Goal: Feedback & Contribution: Submit feedback/report problem

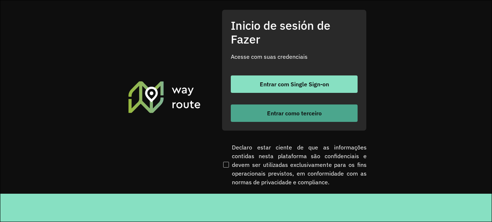
click at [295, 111] on font "Entrar como terceiro" at bounding box center [294, 112] width 55 height 7
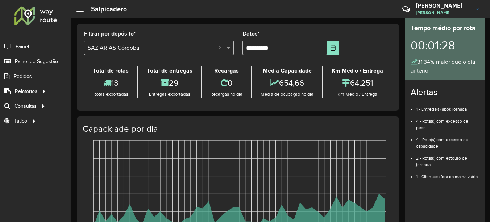
click at [41, 62] on span "Painel de Sugestão" at bounding box center [36, 62] width 43 height 8
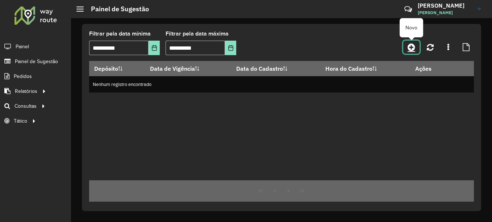
click at [416, 49] on link at bounding box center [411, 47] width 16 height 13
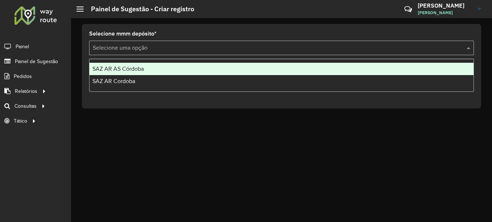
click at [266, 47] on input "text" at bounding box center [274, 48] width 363 height 9
click at [204, 72] on div "SAZ AR AS Córdoba" at bounding box center [282, 69] width 384 height 12
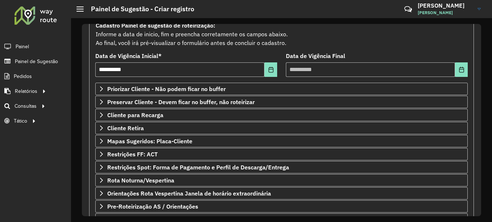
scroll to position [127, 0]
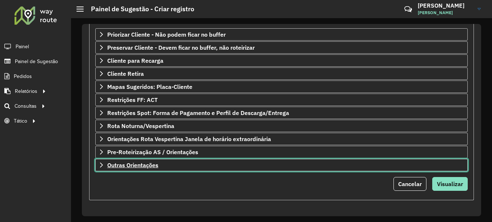
click at [144, 166] on span "Outras Orientações" at bounding box center [132, 165] width 51 height 6
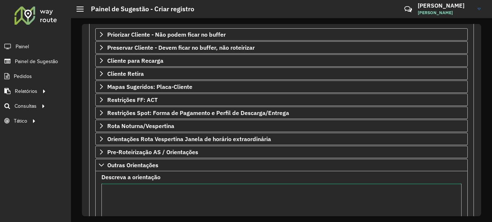
click at [142, 194] on textarea "Descreva a orientação" at bounding box center [281, 213] width 360 height 61
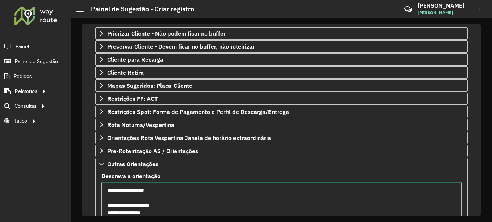
scroll to position [135, 0]
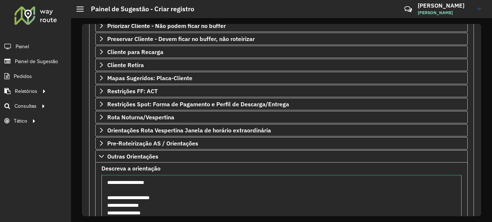
drag, startPoint x: 162, startPoint y: 211, endPoint x: 101, endPoint y: 181, distance: 67.6
click at [101, 181] on formly-field "**********" at bounding box center [281, 204] width 369 height 76
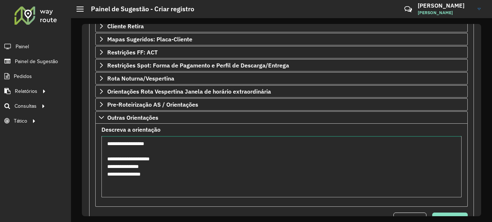
scroll to position [210, 0]
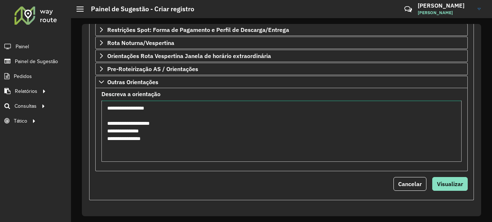
click at [156, 144] on textarea "**********" at bounding box center [281, 130] width 360 height 61
drag, startPoint x: 107, startPoint y: 139, endPoint x: 163, endPoint y: 138, distance: 56.6
click at [163, 138] on textarea "**********" at bounding box center [281, 130] width 360 height 61
type textarea "**********"
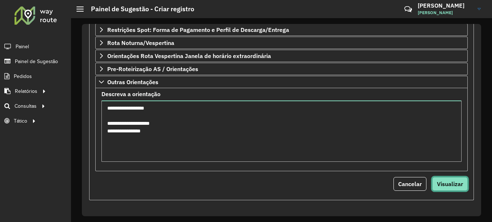
click at [446, 187] on span "Visualizar" at bounding box center [450, 183] width 26 height 7
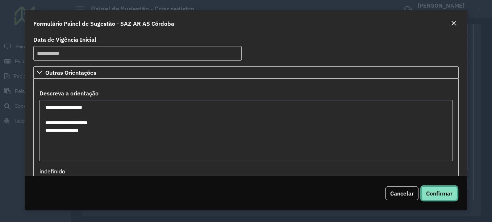
click at [449, 199] on button "Confirmar" at bounding box center [440, 193] width 36 height 14
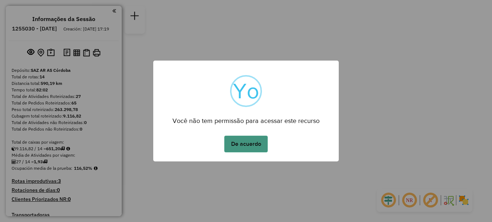
click at [253, 147] on button "De acuerdo" at bounding box center [245, 144] width 43 height 17
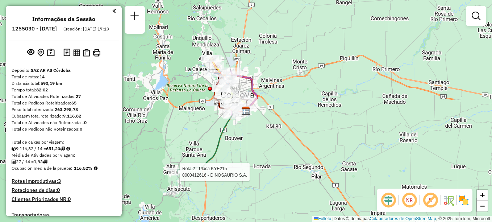
select select "**********"
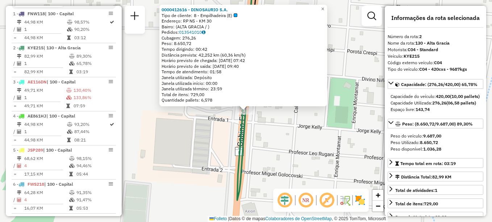
scroll to position [292, 0]
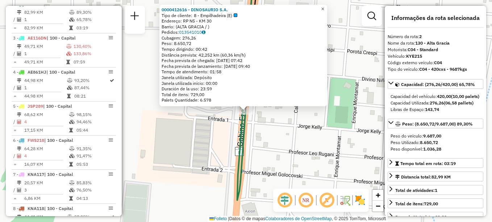
click at [324, 6] on span "×" at bounding box center [322, 9] width 3 height 6
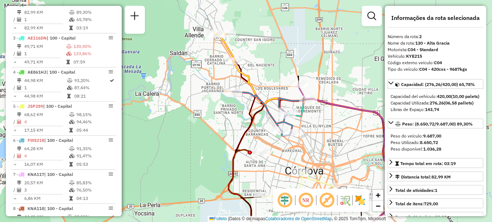
drag, startPoint x: 236, startPoint y: 76, endPoint x: 223, endPoint y: 72, distance: 13.2
click at [223, 72] on div "Janela de atendimento Grade de atendimento Capacidade Transportadoras Veículos …" at bounding box center [246, 111] width 492 height 222
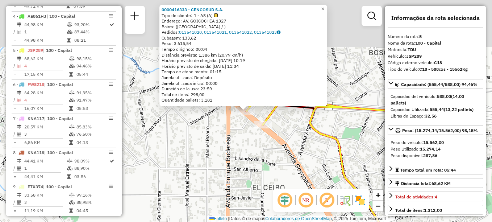
scroll to position [394, 0]
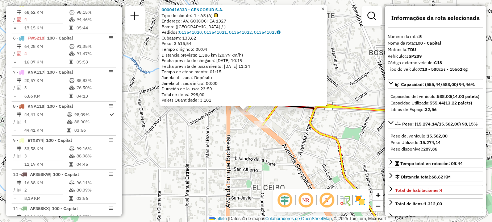
click at [324, 9] on span "×" at bounding box center [322, 9] width 3 height 6
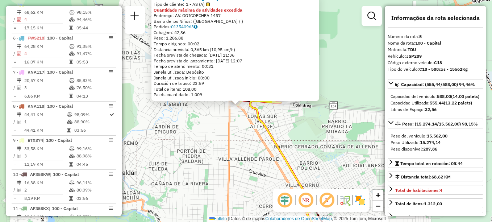
drag, startPoint x: 279, startPoint y: 148, endPoint x: 254, endPoint y: 125, distance: 33.3
click at [256, 132] on icon at bounding box center [273, 152] width 83 height 116
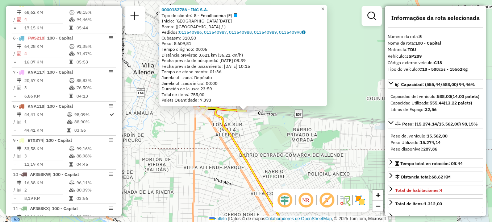
drag, startPoint x: 266, startPoint y: 149, endPoint x: 245, endPoint y: 83, distance: 68.6
click at [246, 87] on div "0000182786 - INC S.A. Tipo de cliente: 8 - Empilhadeira (E) Inicio: [GEOGRAPHIC…" at bounding box center [246, 111] width 492 height 222
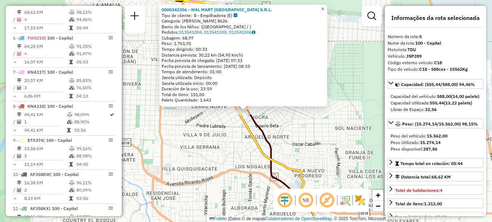
click at [325, 5] on link "×" at bounding box center [323, 9] width 9 height 9
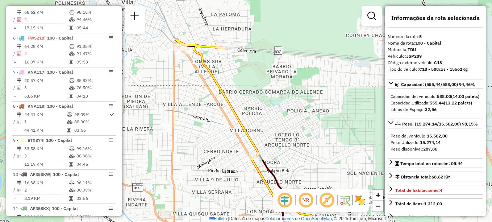
drag, startPoint x: 222, startPoint y: 73, endPoint x: 234, endPoint y: 111, distance: 39.9
click at [234, 111] on icon at bounding box center [218, 98] width 83 height 116
drag, startPoint x: 240, startPoint y: 105, endPoint x: 217, endPoint y: 55, distance: 55.3
click at [219, 59] on div "Janela de atendimento Grade de atendimento Capacidade Transportadoras Veículos …" at bounding box center [246, 111] width 492 height 222
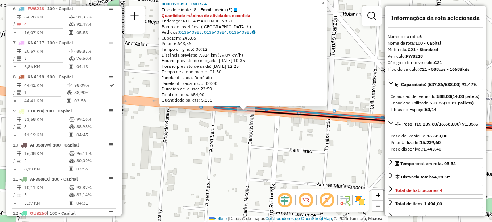
scroll to position [428, 0]
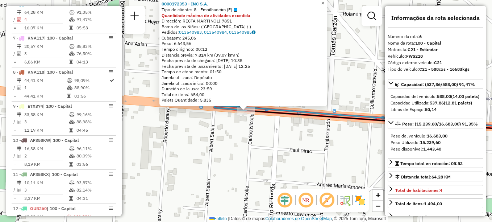
click at [324, 1] on span "×" at bounding box center [322, 3] width 3 height 6
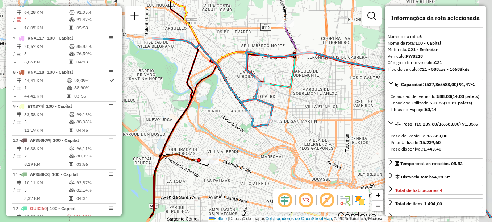
drag, startPoint x: 236, startPoint y: 117, endPoint x: 215, endPoint y: 105, distance: 23.9
click at [215, 105] on div "Janela de atendimento Grade de atendimento Capacidade Transportadoras Veículos …" at bounding box center [246, 111] width 492 height 222
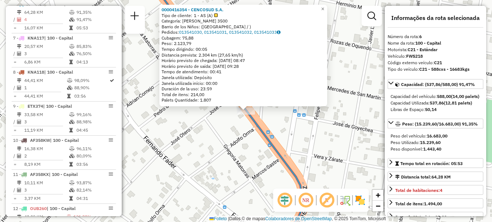
drag, startPoint x: 283, startPoint y: 138, endPoint x: 207, endPoint y: 102, distance: 84.7
click at [207, 102] on div "0000416354 - CENCOSUD S.A. Tipo de cliente: 1 - AS (A) Categoría: [PERSON_NAME]…" at bounding box center [246, 111] width 492 height 222
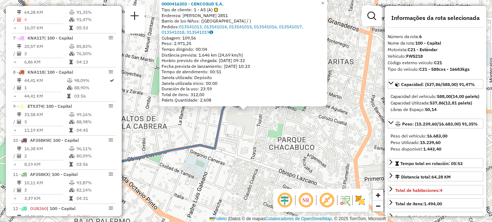
click at [325, 5] on div "0000416303 - CENCOSUD S.A." at bounding box center [243, 4] width 163 height 6
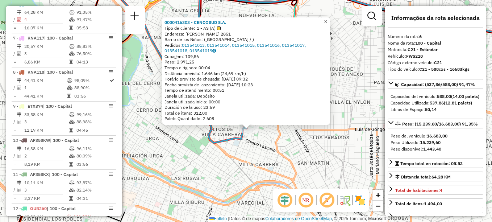
click at [327, 20] on span "×" at bounding box center [325, 21] width 3 height 6
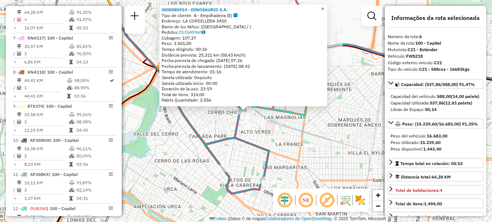
click at [324, 7] on span "×" at bounding box center [322, 9] width 3 height 6
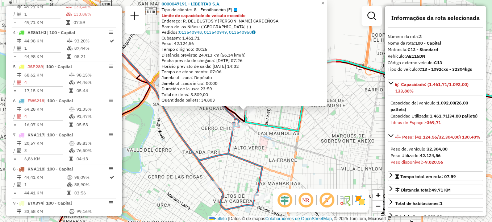
scroll to position [326, 0]
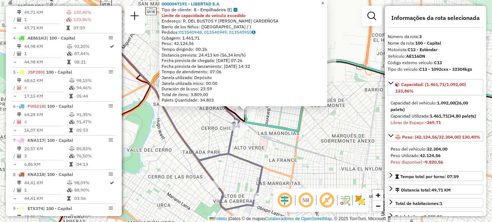
click at [324, 3] on span "×" at bounding box center [322, 3] width 3 height 6
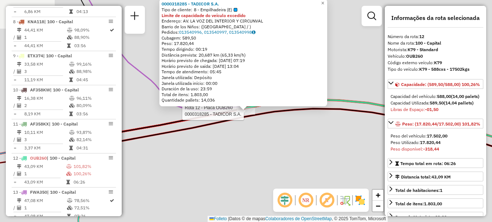
scroll to position [537, 0]
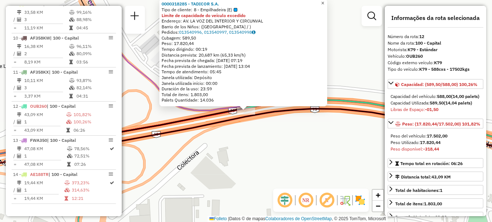
click at [324, 4] on span "×" at bounding box center [322, 3] width 3 height 6
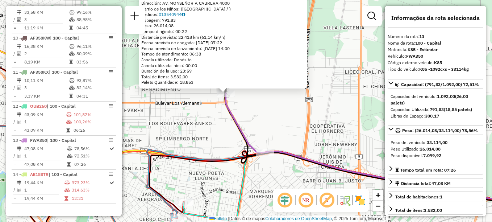
drag, startPoint x: 274, startPoint y: 129, endPoint x: 270, endPoint y: 124, distance: 6.2
click at [270, 124] on div "0000046598 - CYRE S.A. (SOLO SIEMPRE!!!!!!!!!!) Tipo de cliente: 70 - Solo (Z) …" at bounding box center [246, 111] width 492 height 222
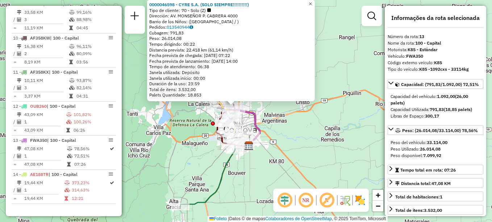
click at [312, 3] on span "×" at bounding box center [310, 4] width 3 height 6
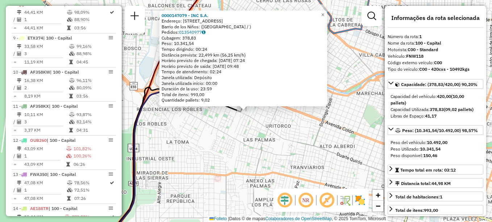
scroll to position [258, 0]
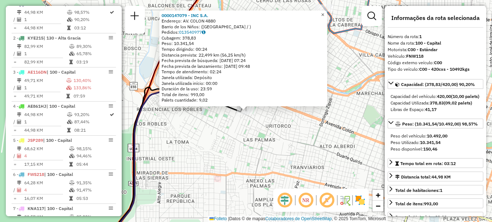
click at [324, 12] on span "×" at bounding box center [322, 15] width 3 height 6
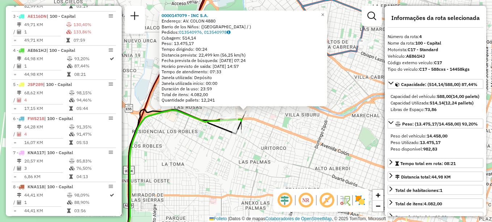
scroll to position [360, 0]
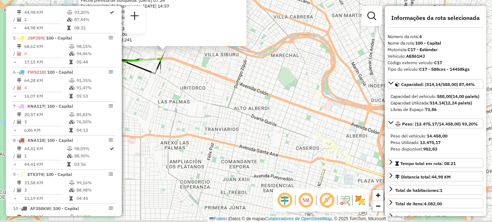
drag, startPoint x: 302, startPoint y: 157, endPoint x: 182, endPoint y: 62, distance: 153.8
click at [182, 62] on div "0000147079 - INC S.A. Endereço: AV. COLON 4880 Barrio de los Niños: ([GEOGRAPHI…" at bounding box center [246, 111] width 492 height 222
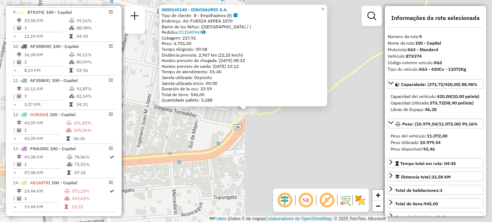
scroll to position [531, 0]
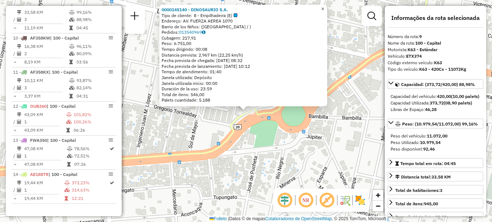
click at [324, 6] on span "×" at bounding box center [322, 9] width 3 height 6
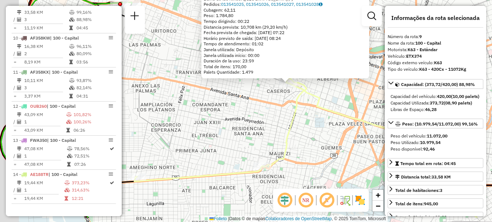
drag, startPoint x: 253, startPoint y: 145, endPoint x: 266, endPoint y: 130, distance: 19.5
click at [265, 132] on div "0000416344 - CENCOSUD S.A. (Sai sozinho) Tipo de cliente: 9 – Difícil acceso (D…" at bounding box center [246, 111] width 492 height 222
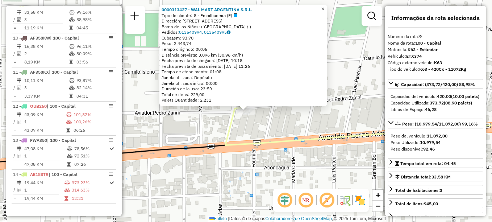
click at [324, 7] on span "×" at bounding box center [322, 9] width 3 height 6
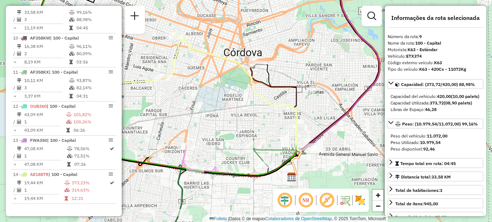
drag, startPoint x: 281, startPoint y: 123, endPoint x: 197, endPoint y: 96, distance: 87.8
click at [177, 108] on div "Janela de atendimento Grade de atendimento Capacidade Transportadoras Veículos …" at bounding box center [246, 111] width 492 height 222
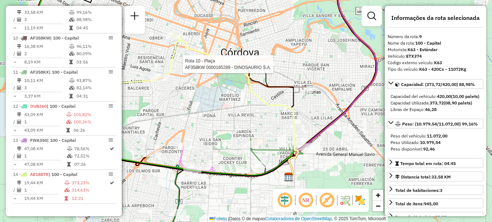
scroll to position [537, 0]
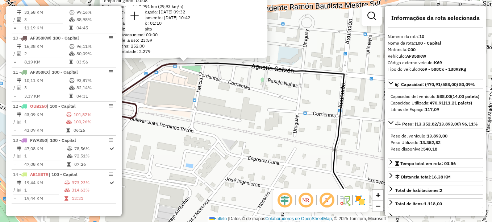
drag, startPoint x: 290, startPoint y: 127, endPoint x: 245, endPoint y: 94, distance: 55.2
click at [270, 110] on div "0000165289 - DINOSAURIO S.A. Tipo de cliente: 8 - Empilhadeira (E) Categoría: A…" at bounding box center [246, 111] width 492 height 222
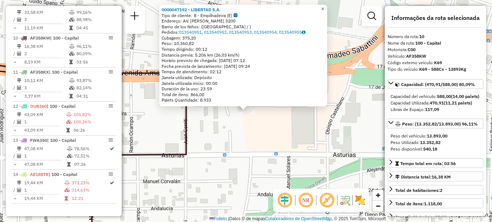
click at [324, 7] on span "×" at bounding box center [322, 9] width 3 height 6
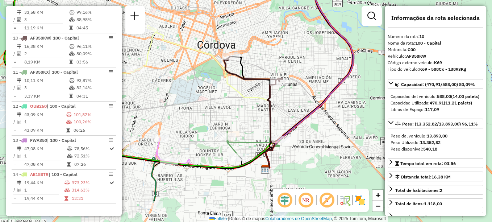
drag, startPoint x: 253, startPoint y: 133, endPoint x: 261, endPoint y: 100, distance: 34.4
click at [261, 103] on div "Janela de atendimento Grade de atendimento Capacidade Transportadoras Veículos …" at bounding box center [246, 111] width 492 height 222
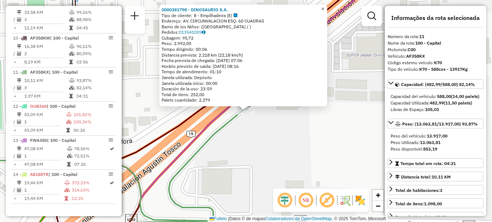
click at [324, 6] on span "×" at bounding box center [322, 9] width 3 height 6
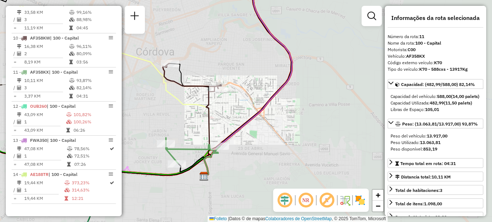
drag, startPoint x: 213, startPoint y: 136, endPoint x: 229, endPoint y: 108, distance: 32.3
click at [220, 138] on icon at bounding box center [193, 150] width 54 height 25
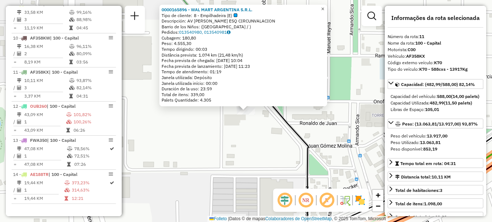
click at [324, 7] on span "×" at bounding box center [322, 9] width 3 height 6
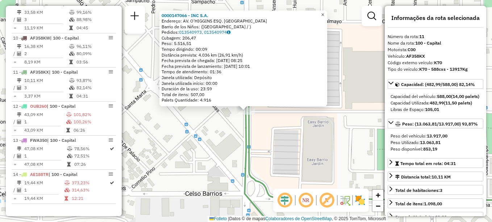
click at [324, 12] on span "×" at bounding box center [322, 15] width 3 height 6
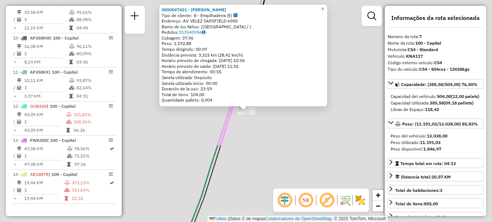
scroll to position [463, 0]
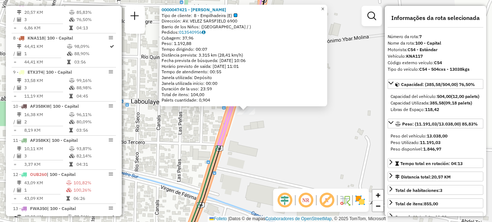
click at [324, 8] on span "×" at bounding box center [322, 9] width 3 height 6
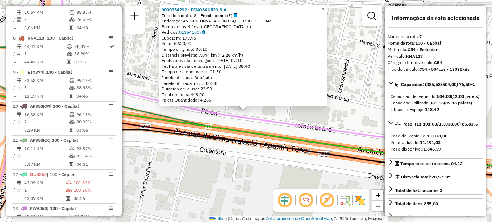
click at [324, 7] on span "×" at bounding box center [322, 9] width 3 height 6
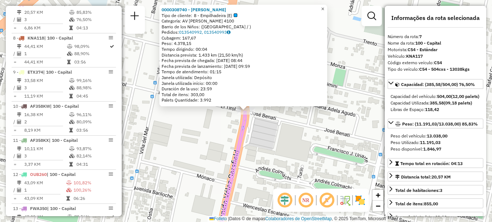
click at [324, 8] on span "×" at bounding box center [322, 9] width 3 height 6
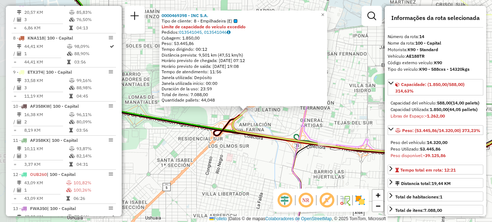
scroll to position [537, 0]
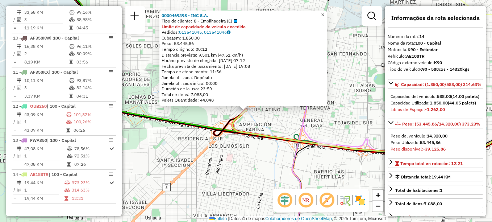
click at [324, 12] on span "×" at bounding box center [322, 15] width 3 height 6
